Goal: Transaction & Acquisition: Purchase product/service

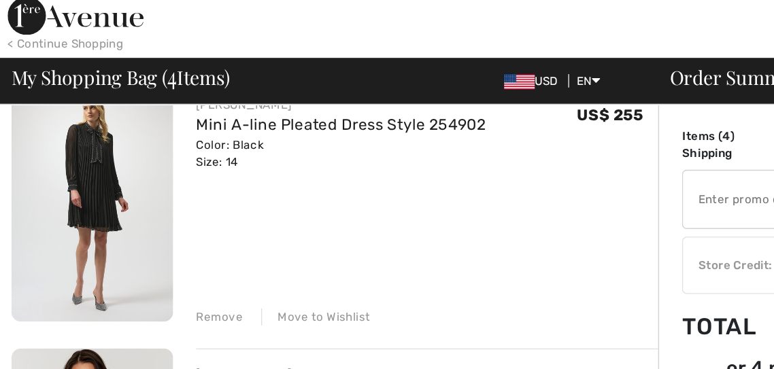
scroll to position [511, 0]
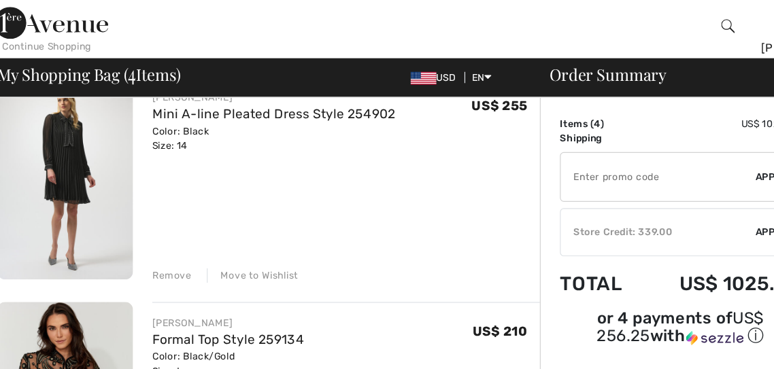
click at [228, 238] on div "Move to Wishlist" at bounding box center [224, 238] width 77 height 12
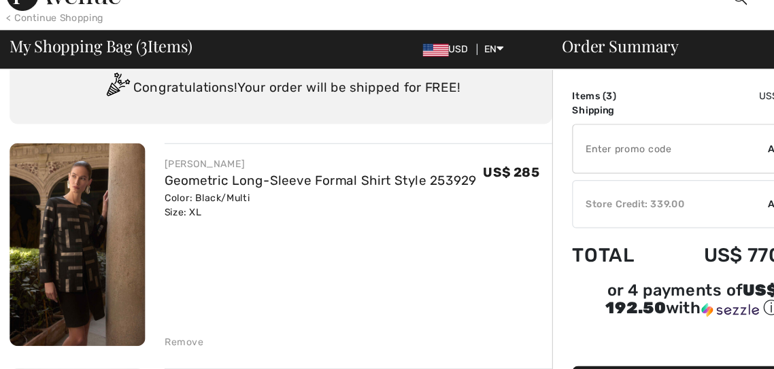
scroll to position [49, 0]
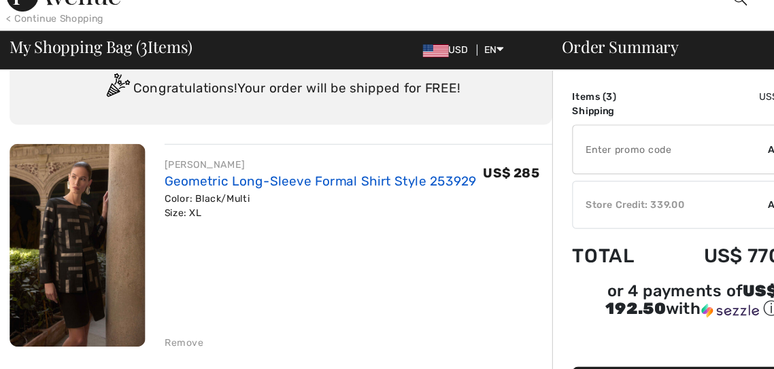
click at [318, 186] on link "Geometric Long-Sleeve Formal Shirt Style 253929" at bounding box center [271, 181] width 264 height 13
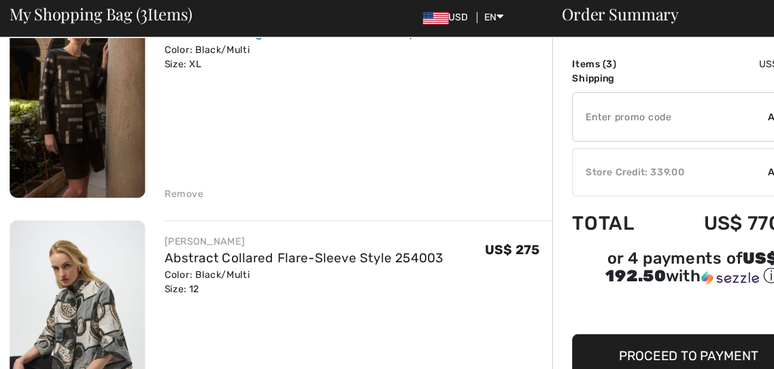
scroll to position [148, 0]
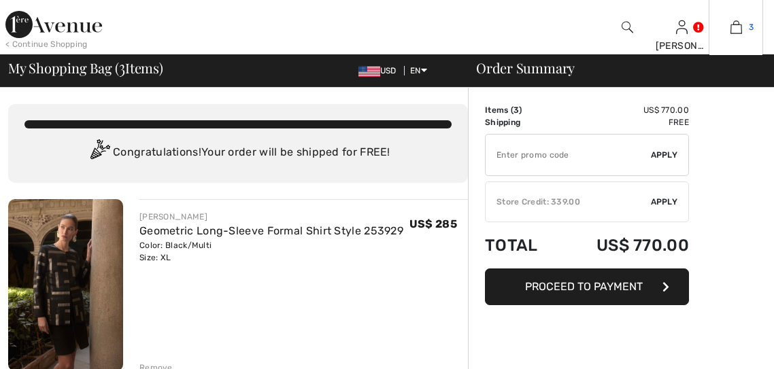
click at [737, 27] on img at bounding box center [736, 27] width 12 height 16
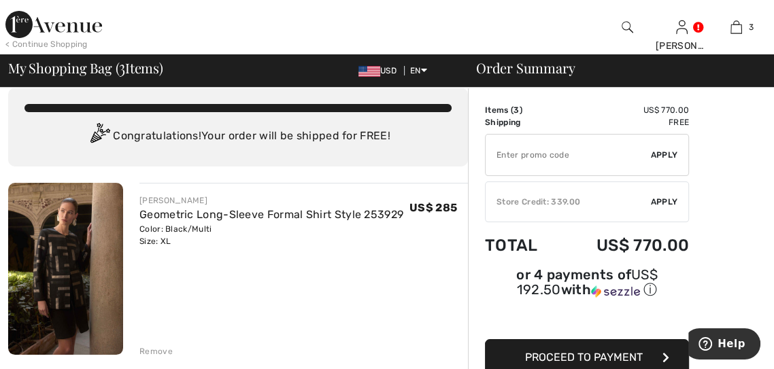
scroll to position [14, 0]
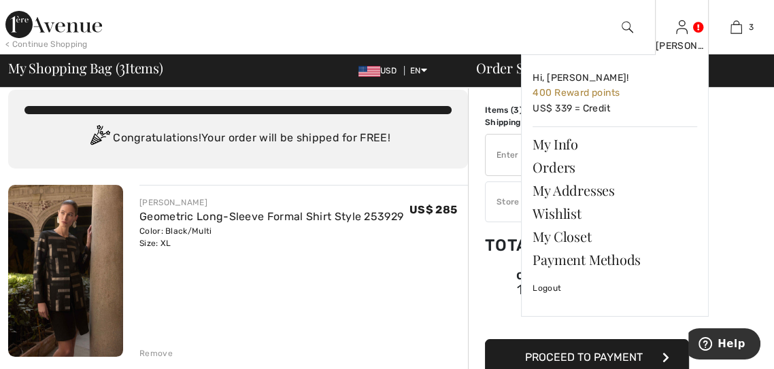
click at [679, 31] on img at bounding box center [682, 27] width 12 height 16
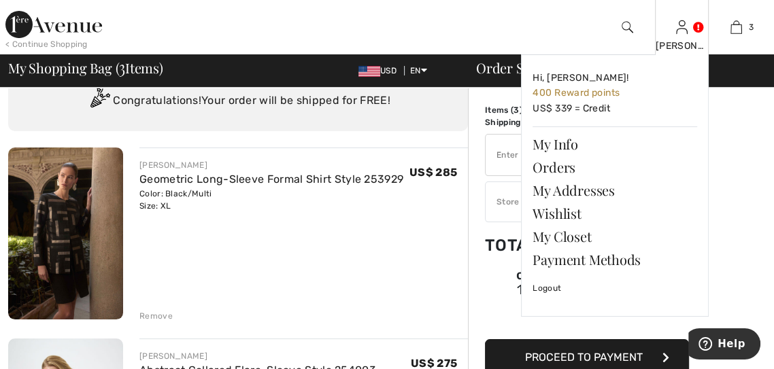
scroll to position [80, 0]
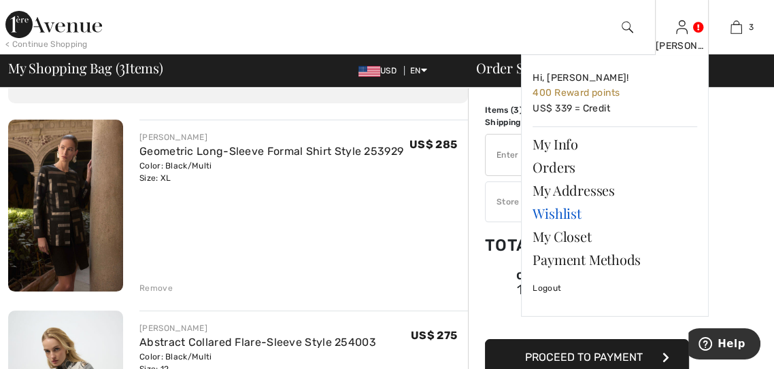
click at [574, 209] on link "Wishlist" at bounding box center [614, 213] width 165 height 23
click at [560, 222] on link "Wishlist" at bounding box center [614, 213] width 165 height 23
click at [563, 213] on link "Wishlist" at bounding box center [614, 213] width 165 height 23
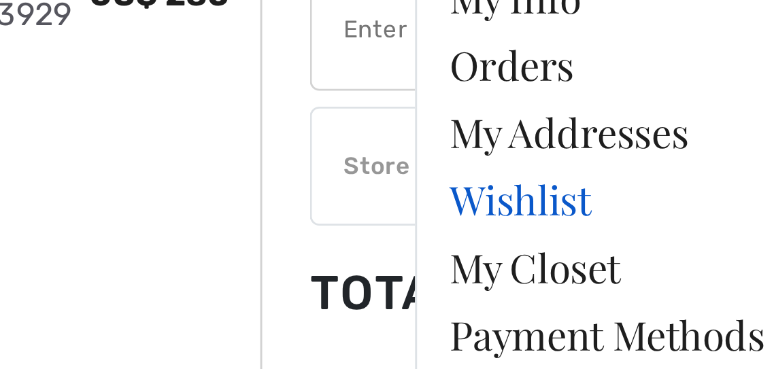
scroll to position [81, 0]
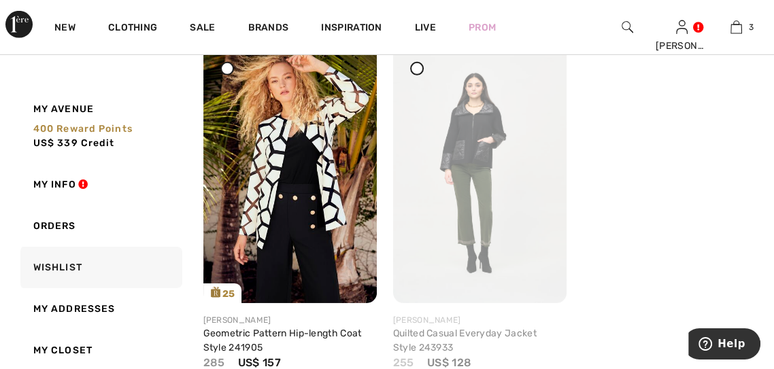
scroll to position [2937, 0]
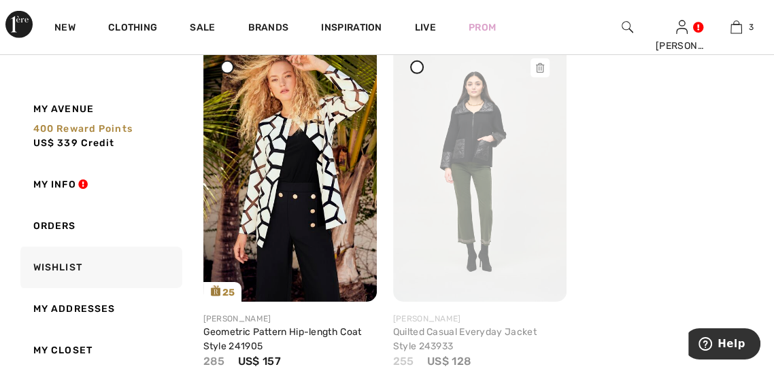
click at [540, 69] on icon at bounding box center [540, 68] width 8 height 10
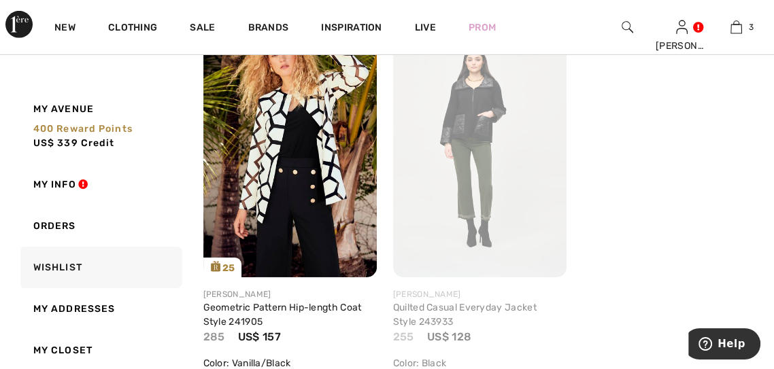
scroll to position [2754, 0]
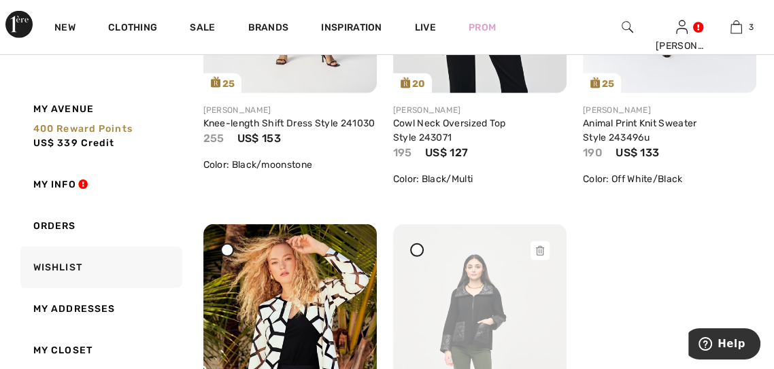
click at [538, 246] on icon at bounding box center [540, 251] width 8 height 10
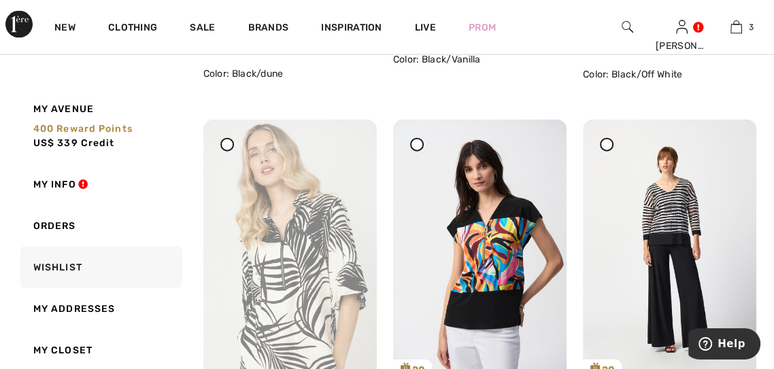
scroll to position [2062, 0]
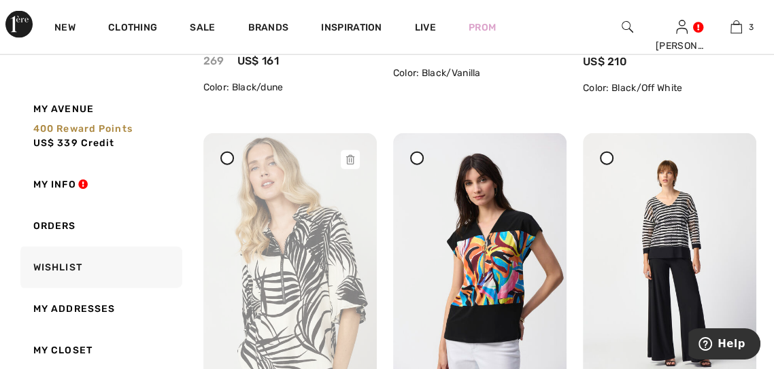
click at [342, 160] on div at bounding box center [350, 159] width 19 height 19
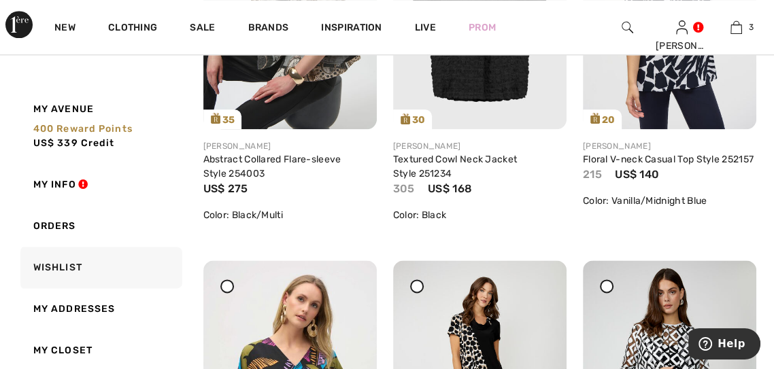
scroll to position [1151, 0]
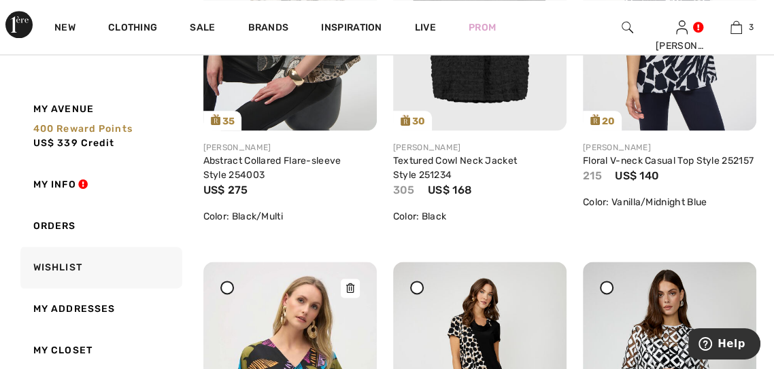
click at [350, 283] on icon at bounding box center [350, 288] width 8 height 10
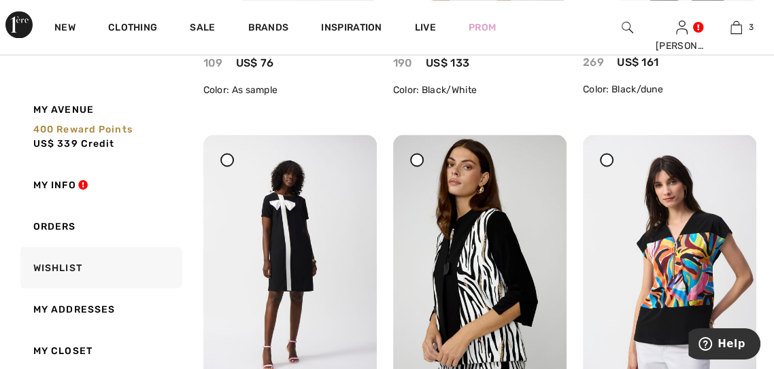
scroll to position [1675, 0]
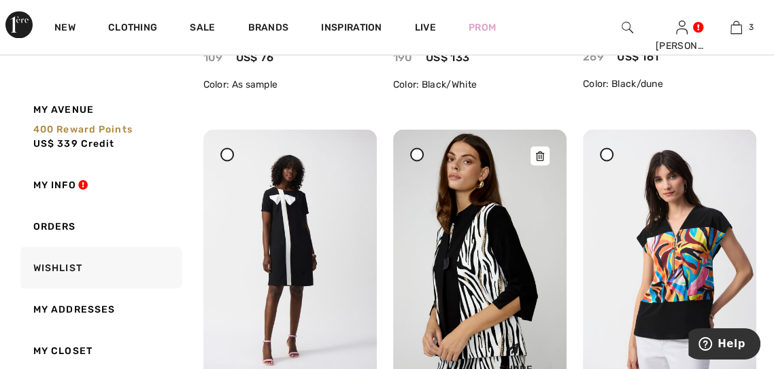
click at [534, 155] on div at bounding box center [539, 155] width 19 height 19
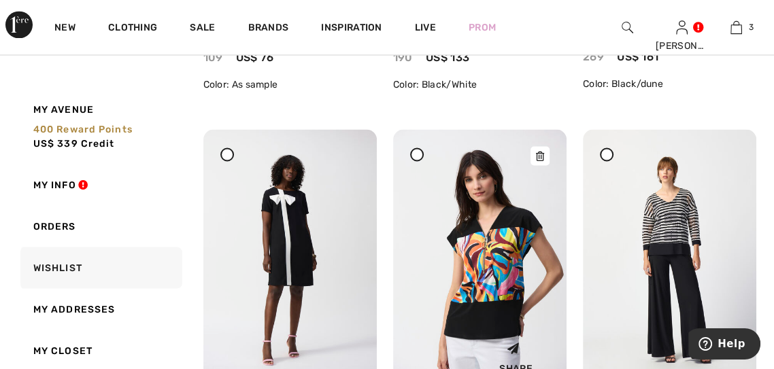
click at [543, 151] on icon at bounding box center [540, 156] width 8 height 10
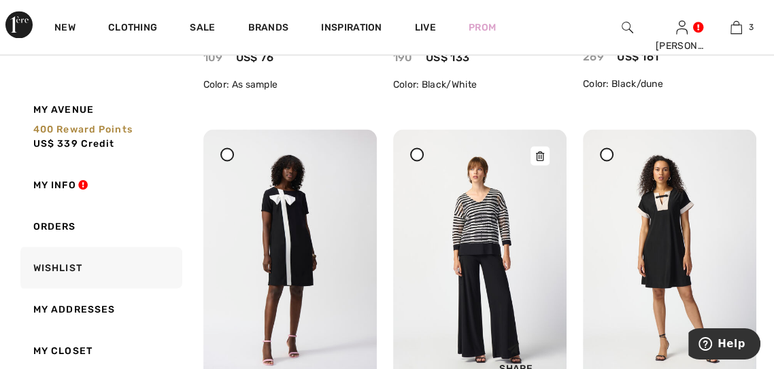
click at [540, 152] on icon at bounding box center [540, 156] width 8 height 10
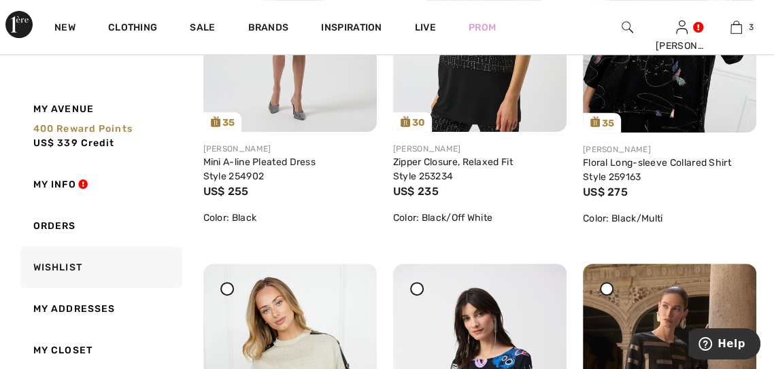
scroll to position [0, 0]
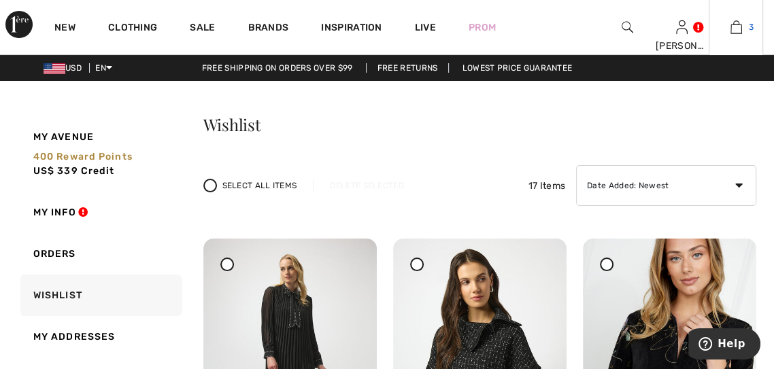
click at [735, 35] on img at bounding box center [736, 27] width 12 height 16
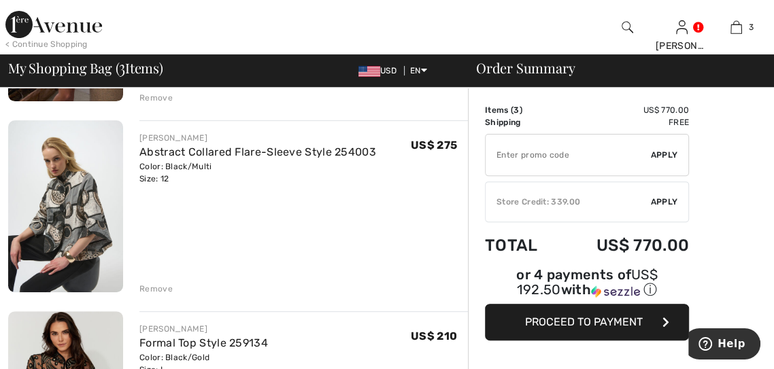
scroll to position [245, 0]
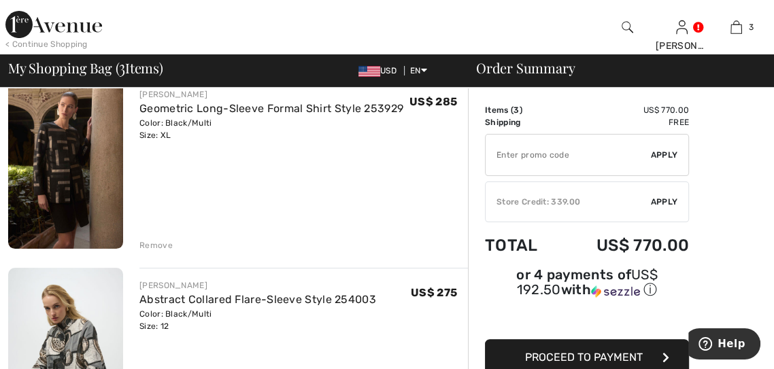
scroll to position [120, 0]
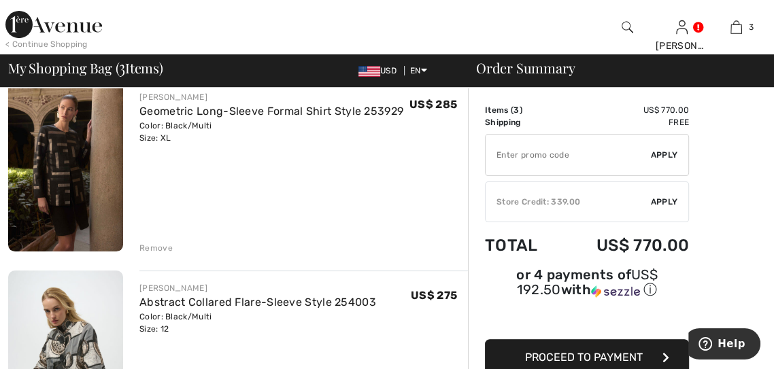
click at [152, 250] on div "Remove" at bounding box center [155, 248] width 33 height 12
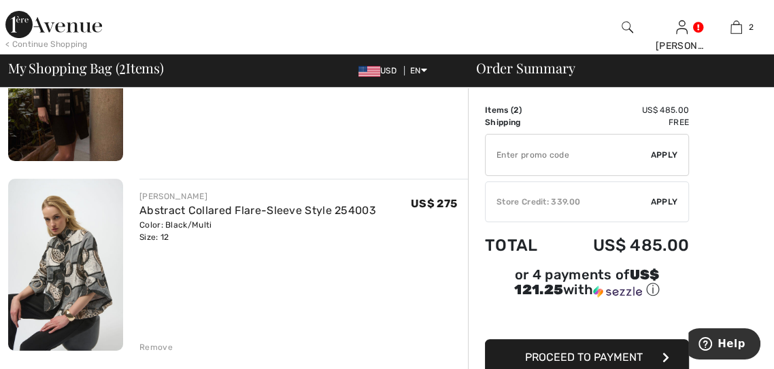
scroll to position [160, 0]
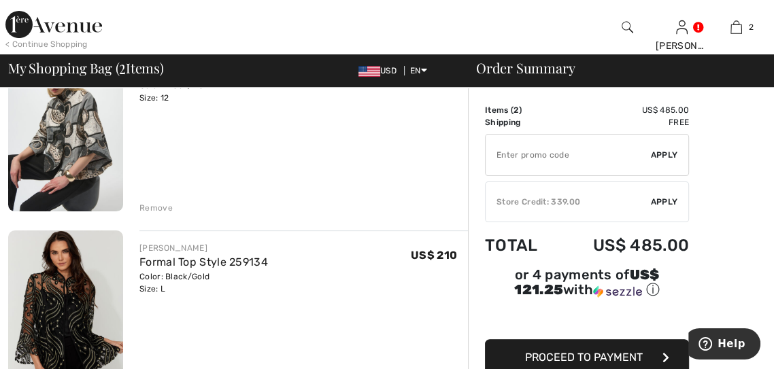
click at [152, 209] on div "Remove" at bounding box center [155, 208] width 33 height 12
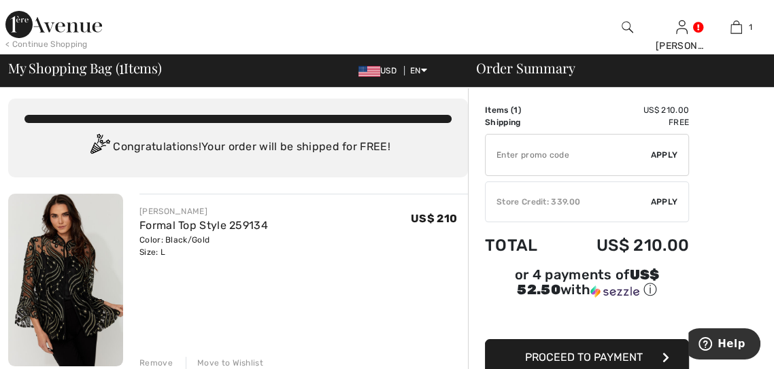
scroll to position [0, 0]
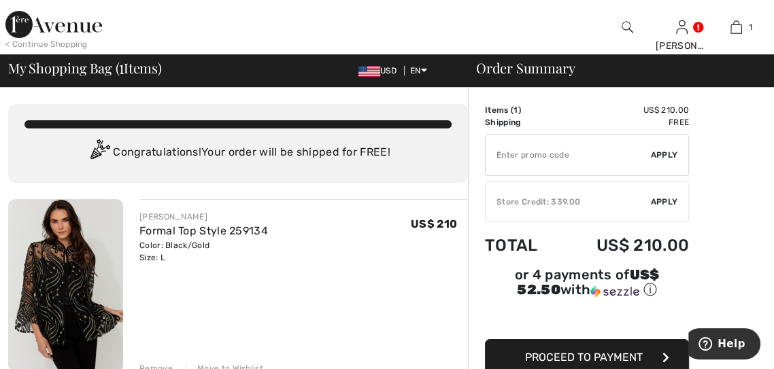
click at [658, 204] on span "Apply" at bounding box center [664, 202] width 27 height 12
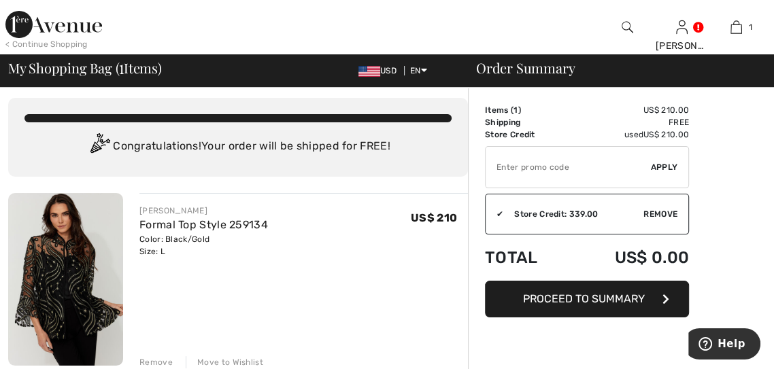
click at [601, 307] on button "Proceed to Summary" at bounding box center [587, 299] width 204 height 37
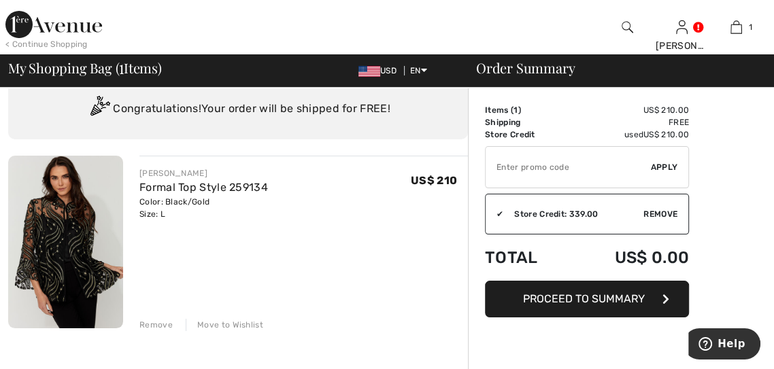
scroll to position [71, 0]
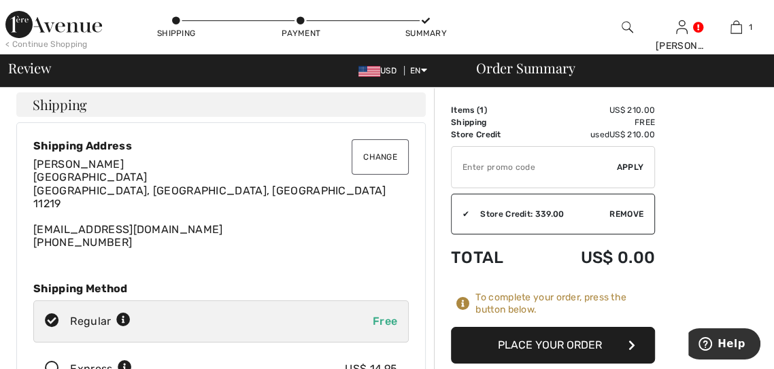
scroll to position [3, 0]
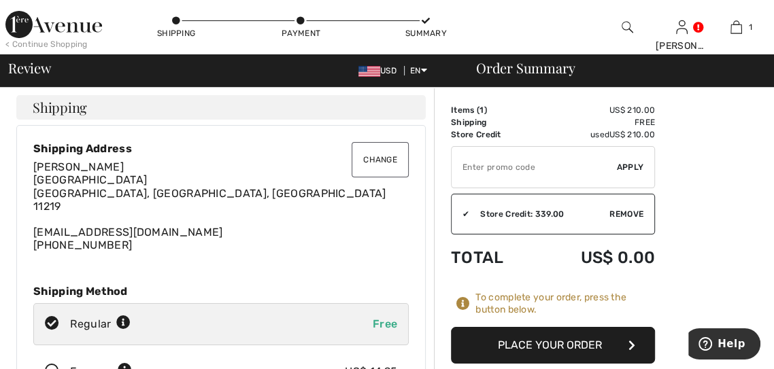
click at [565, 353] on button "Place Your Order" at bounding box center [553, 345] width 204 height 37
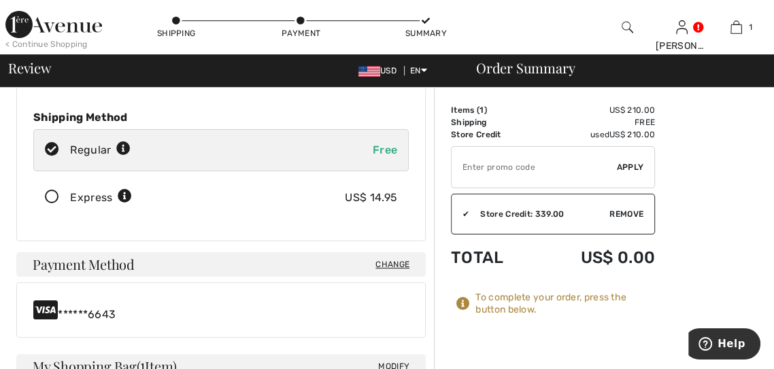
scroll to position [182, 0]
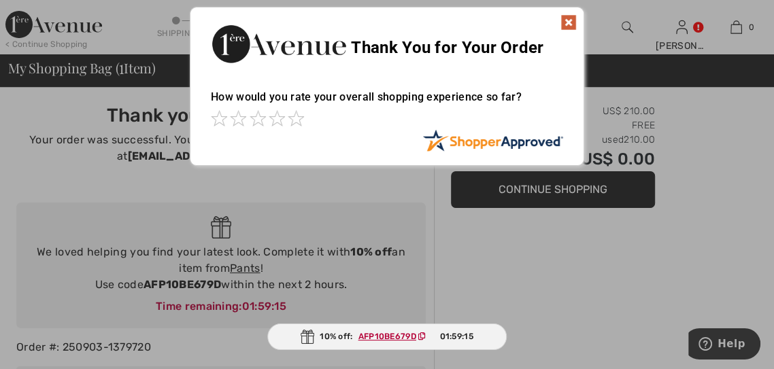
click at [562, 27] on img at bounding box center [568, 22] width 16 height 16
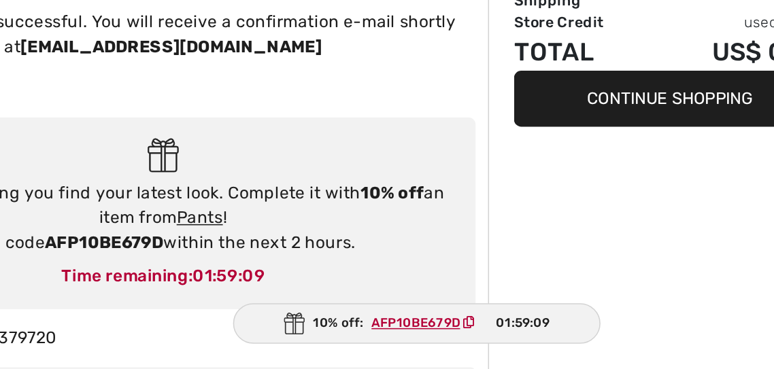
scroll to position [3, 0]
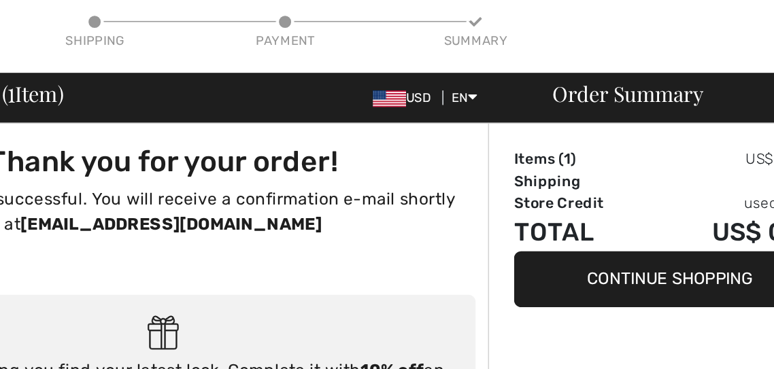
scroll to position [0, 0]
